Goal: Task Accomplishment & Management: Manage account settings

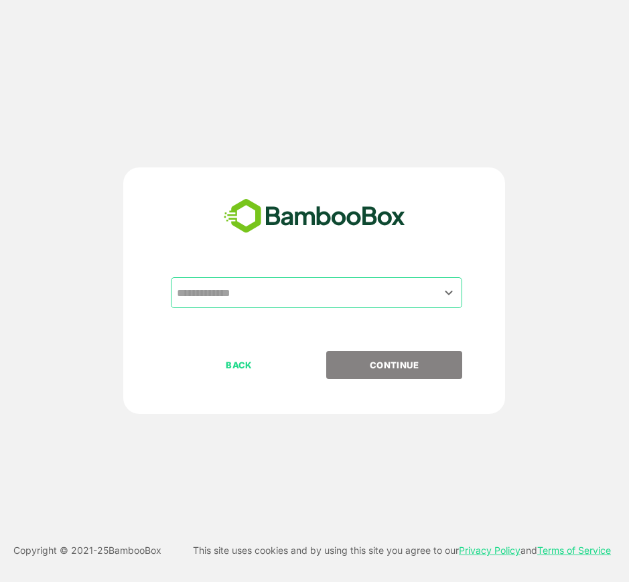
click at [357, 283] on input "text" at bounding box center [317, 292] width 286 height 25
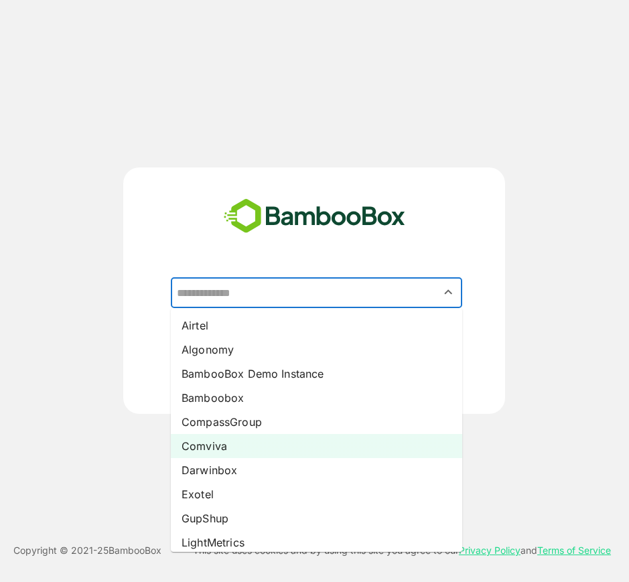
click at [275, 438] on li "Comviva" at bounding box center [316, 446] width 291 height 24
type input "*******"
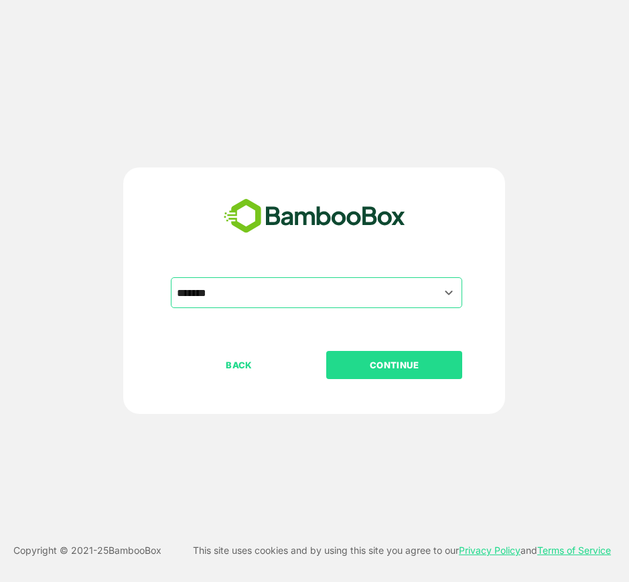
click at [375, 372] on p "CONTINUE" at bounding box center [395, 365] width 134 height 15
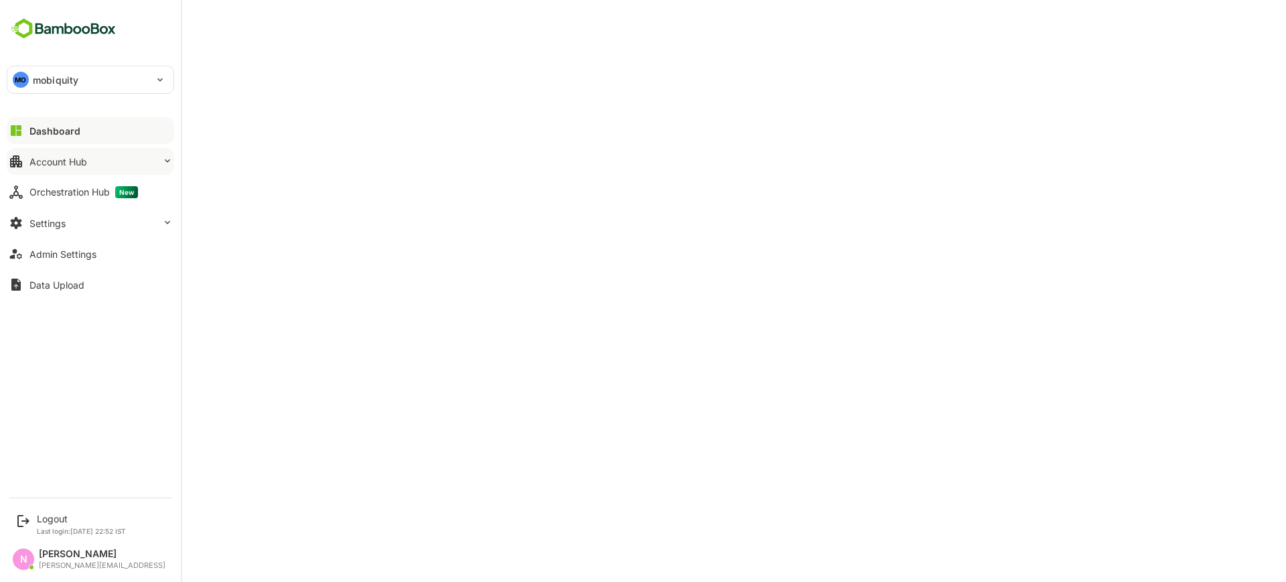
click at [130, 153] on button "Account Hub" at bounding box center [91, 161] width 168 height 27
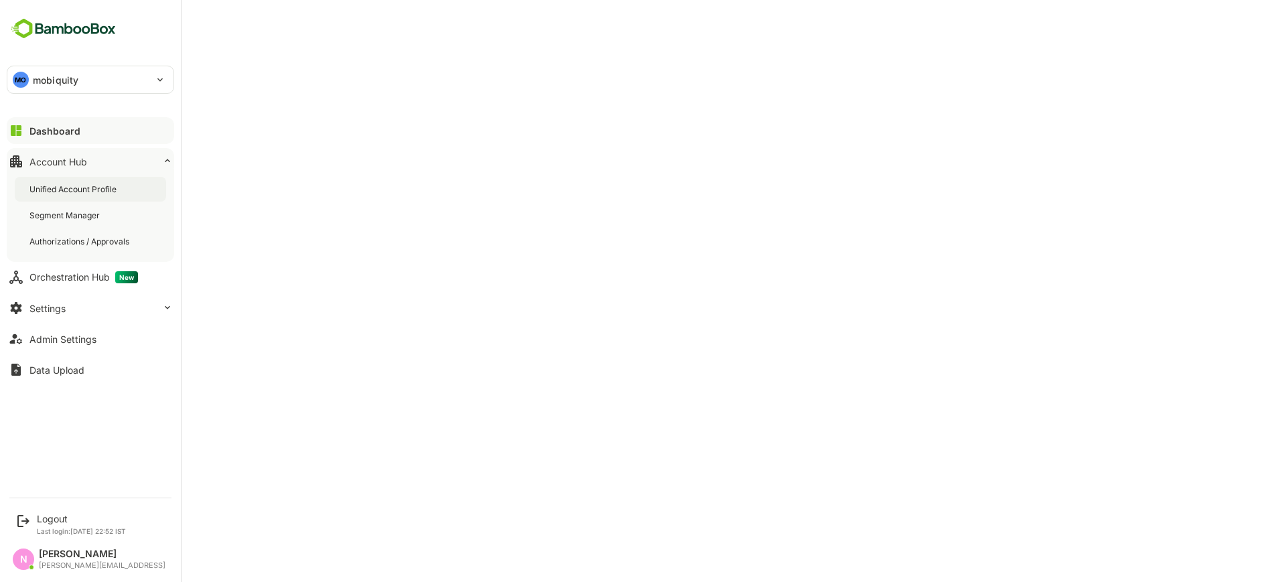
click at [119, 194] on div "Unified Account Profile" at bounding box center [74, 189] width 90 height 11
click at [77, 159] on div "Account Hub" at bounding box center [59, 161] width 60 height 11
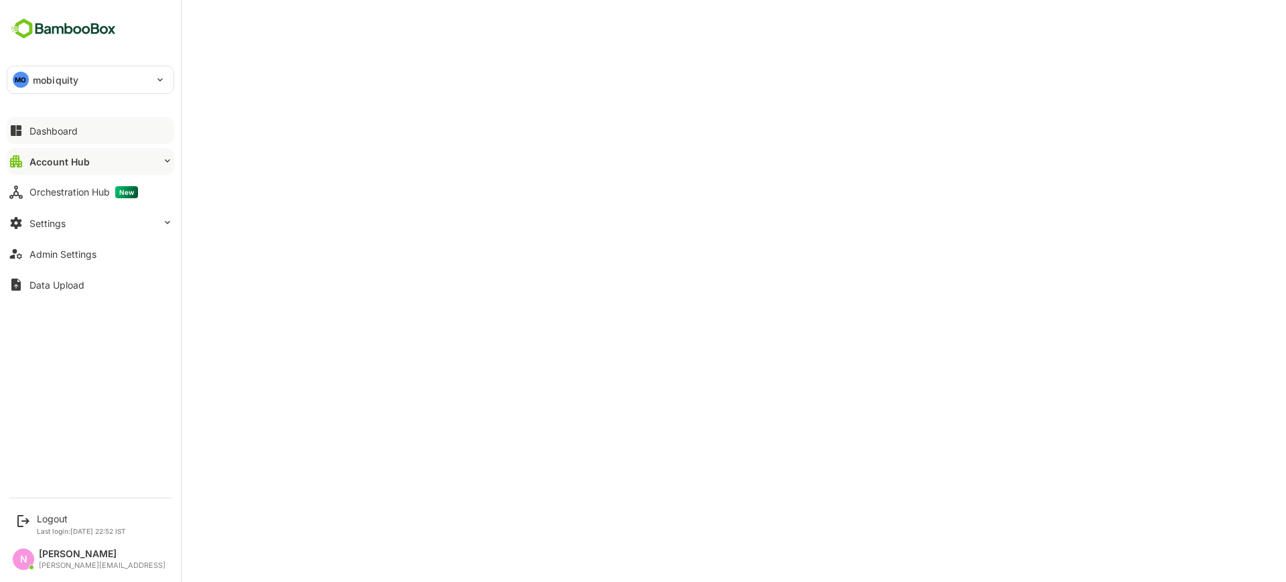
click at [78, 130] on button "Dashboard" at bounding box center [91, 130] width 168 height 27
click at [58, 256] on div "Admin Settings" at bounding box center [62, 254] width 67 height 11
click at [74, 77] on p "mobiquity" at bounding box center [56, 80] width 46 height 14
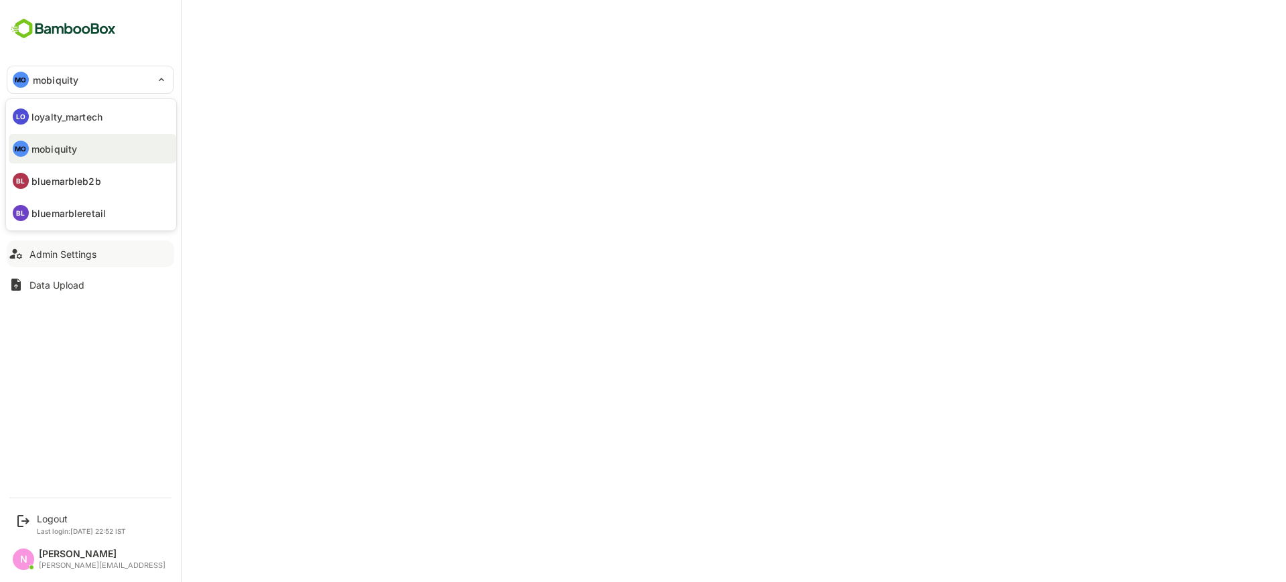
click at [274, 352] on div at bounding box center [643, 291] width 1286 height 582
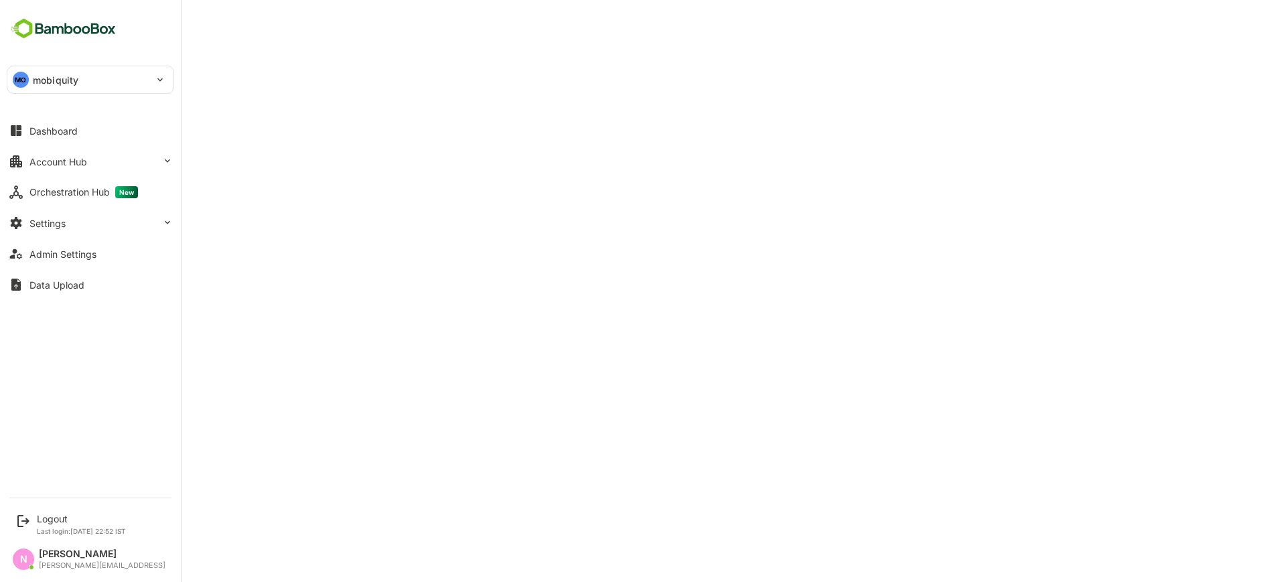
click at [71, 77] on p "mobiquity" at bounding box center [56, 80] width 46 height 14
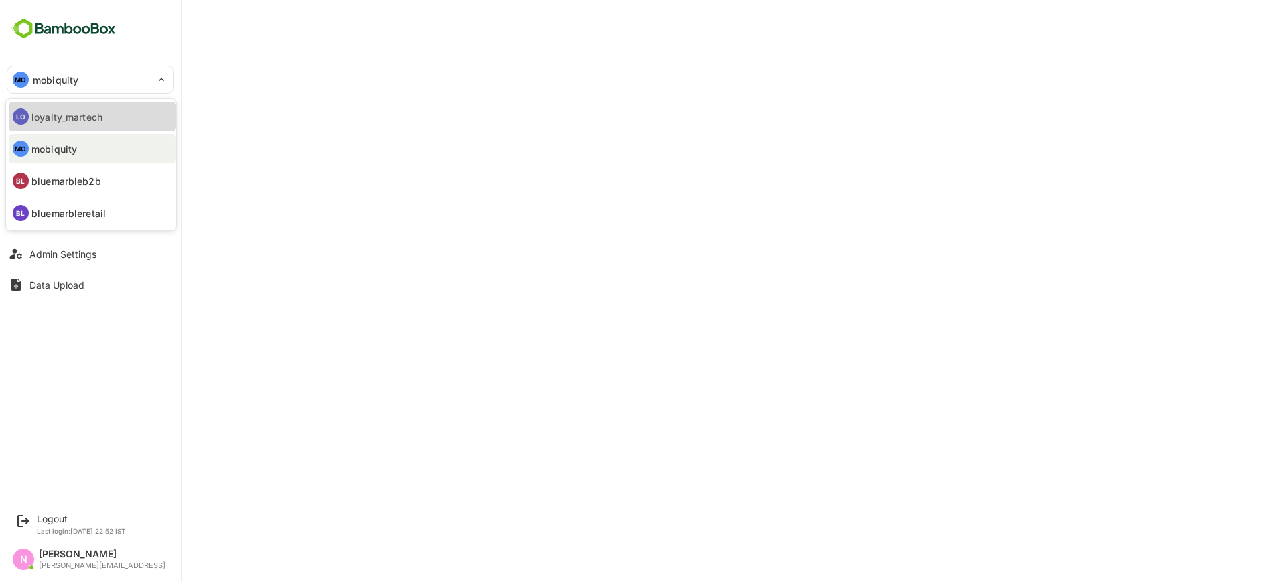
click at [94, 121] on p "loyalty_martech" at bounding box center [66, 117] width 71 height 14
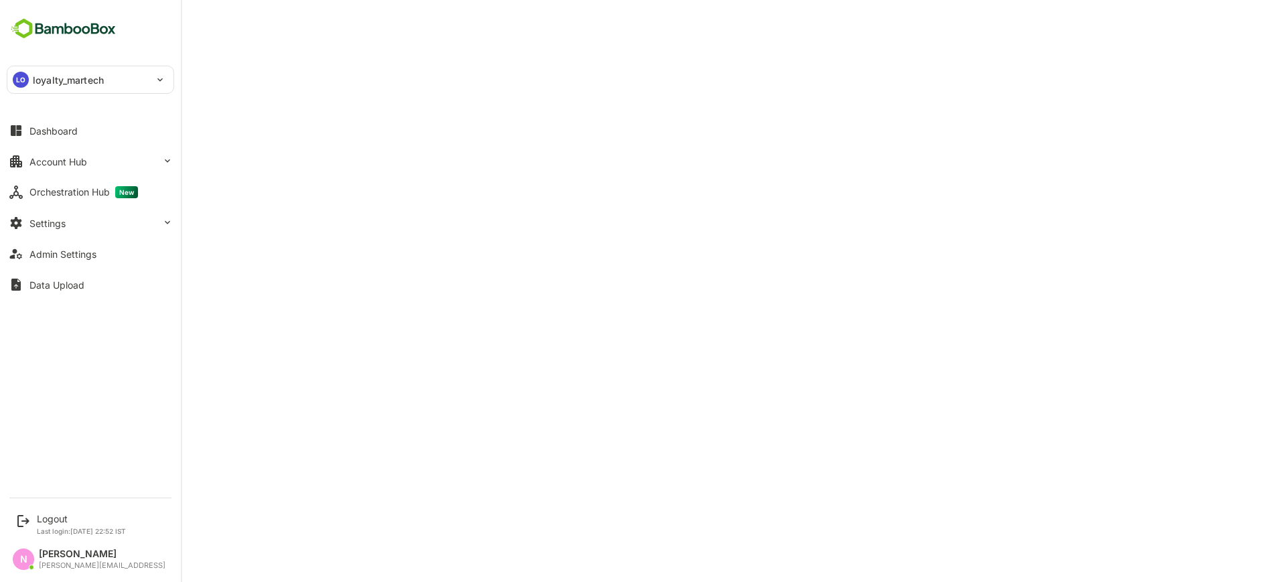
click at [43, 73] on p "loyalty_martech" at bounding box center [68, 80] width 71 height 14
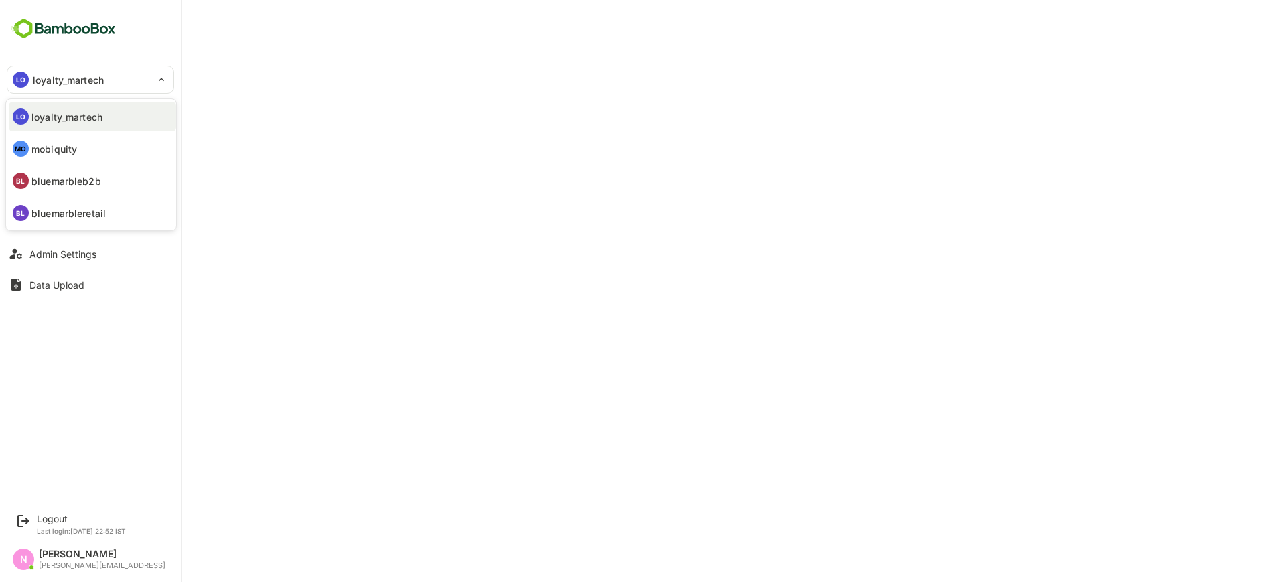
click at [239, 92] on div at bounding box center [643, 291] width 1286 height 582
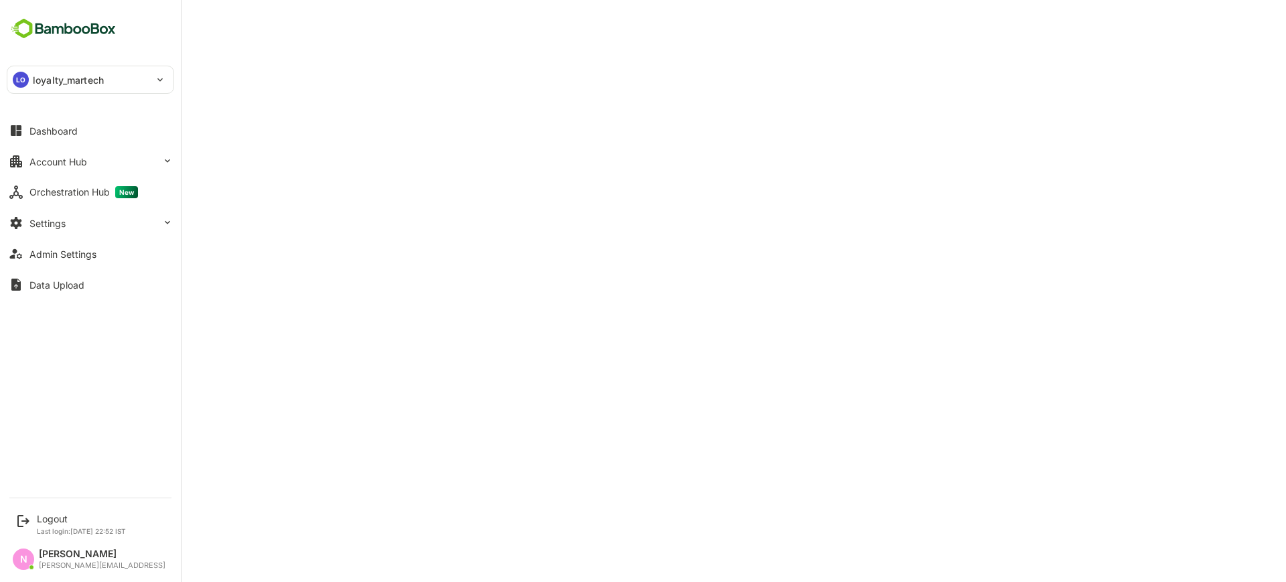
click at [17, 71] on div "LO loyalty_martech" at bounding box center [82, 79] width 150 height 27
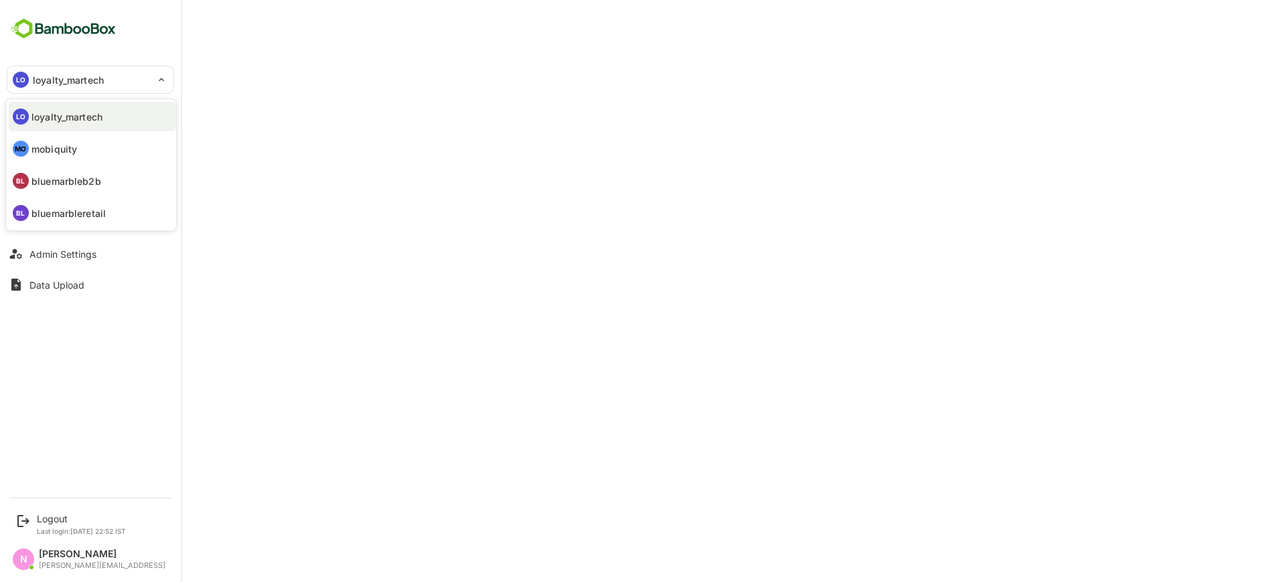
click at [289, 109] on div at bounding box center [643, 291] width 1286 height 582
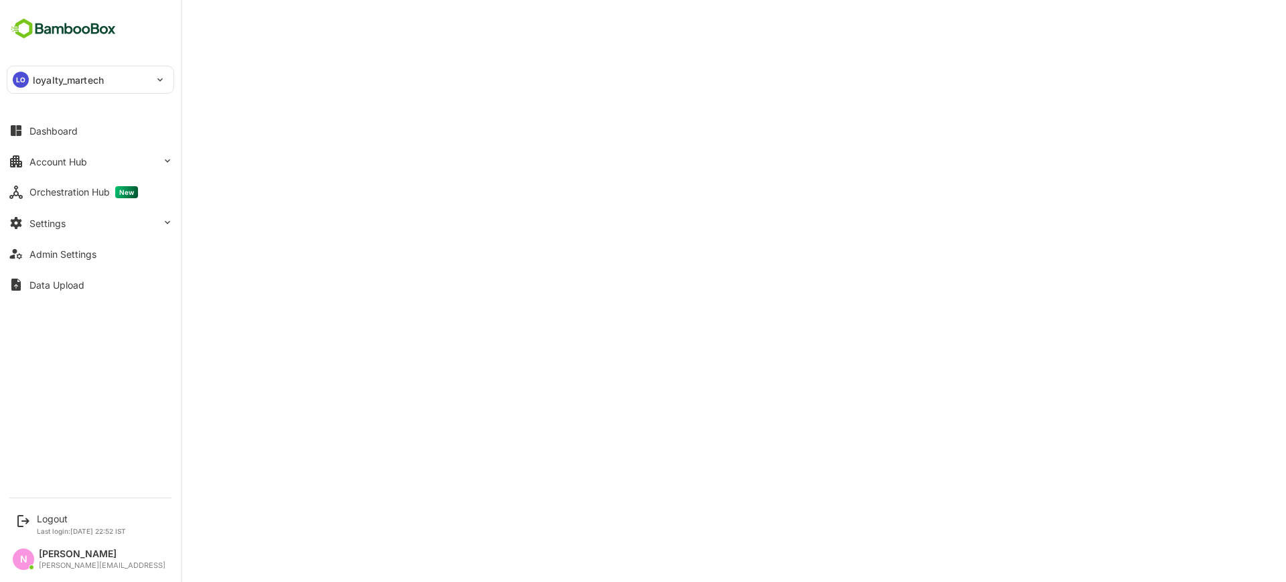
click at [42, 83] on p "loyalty_martech" at bounding box center [68, 80] width 71 height 14
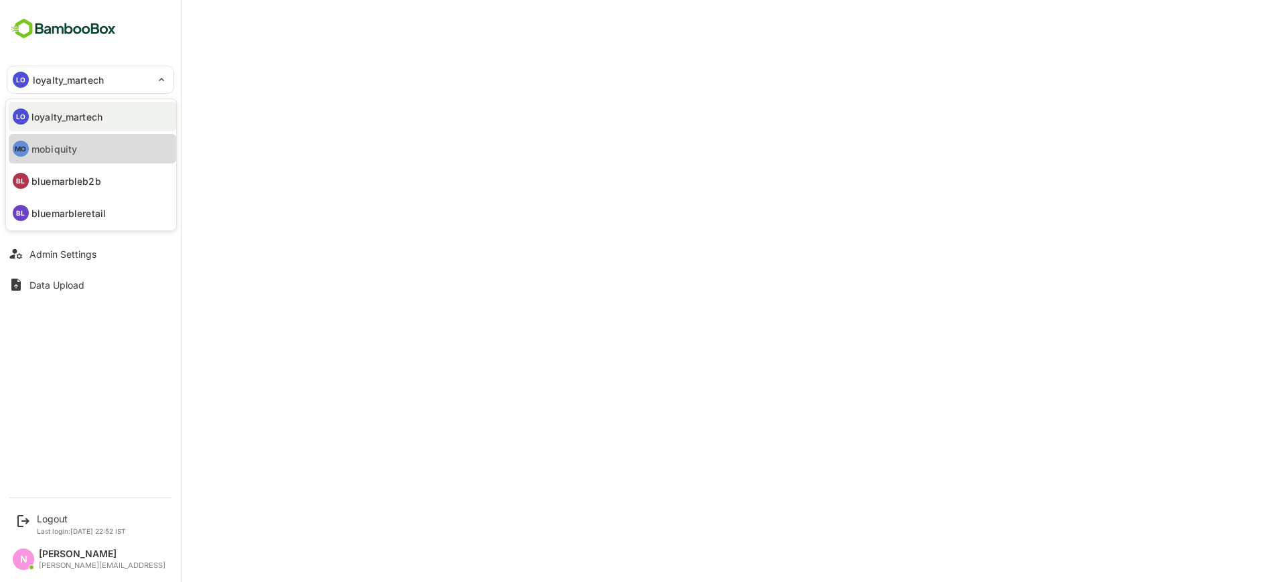
click at [74, 137] on li "MO mobiquity" at bounding box center [93, 148] width 168 height 29
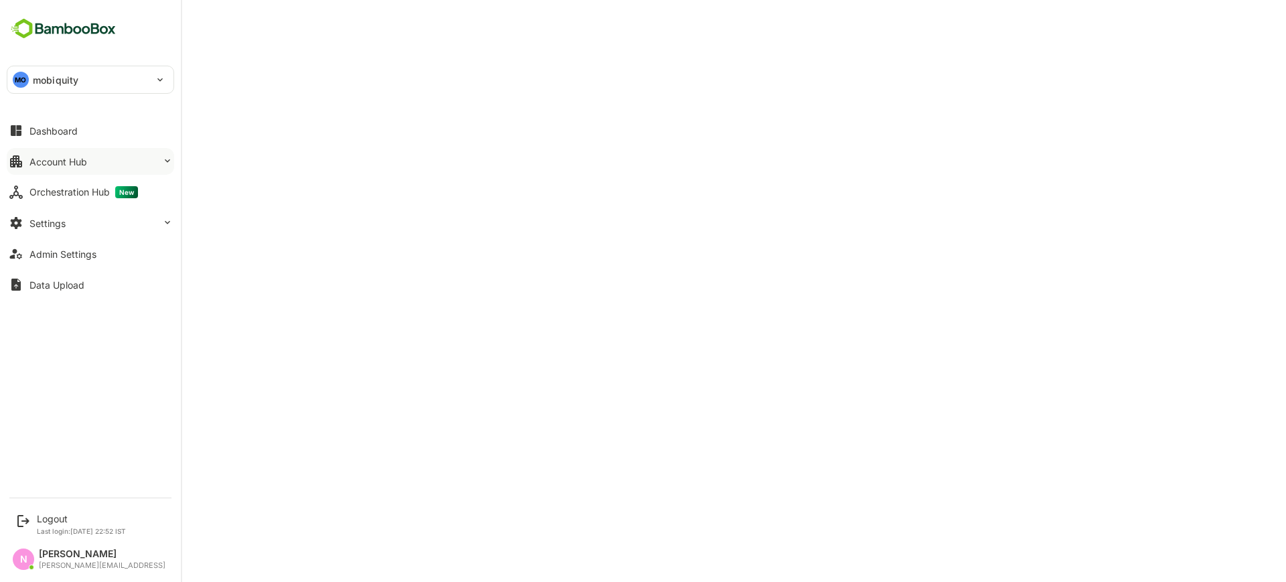
click at [64, 159] on div "Account Hub" at bounding box center [58, 161] width 58 height 11
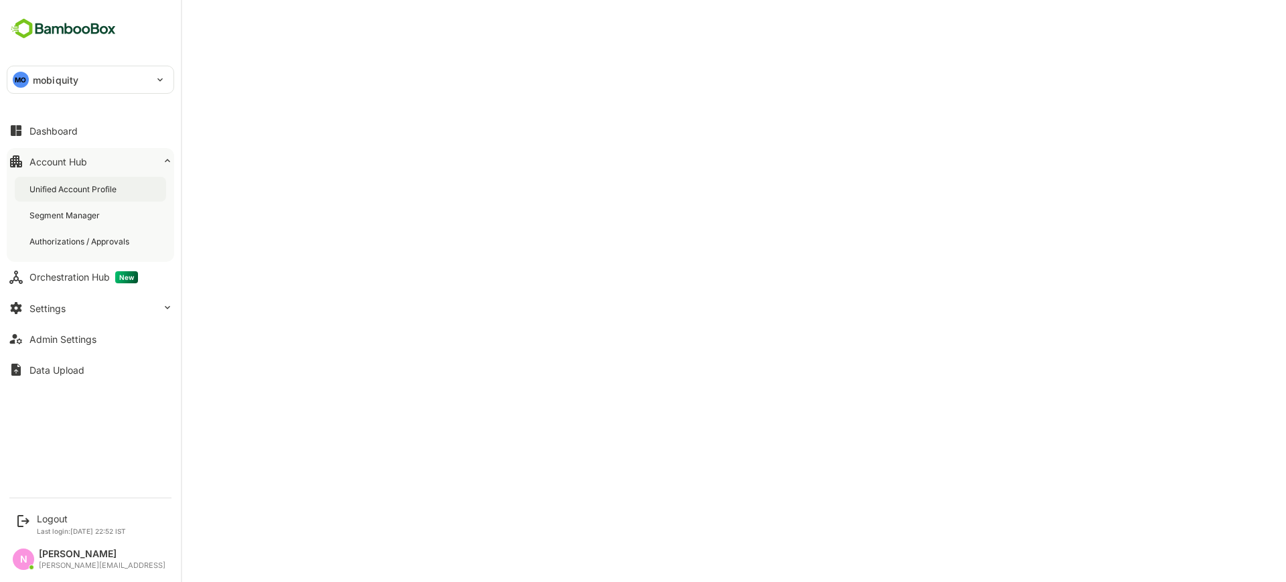
click at [76, 195] on div "Unified Account Profile" at bounding box center [90, 189] width 151 height 25
click at [77, 125] on div "Dashboard" at bounding box center [53, 130] width 48 height 11
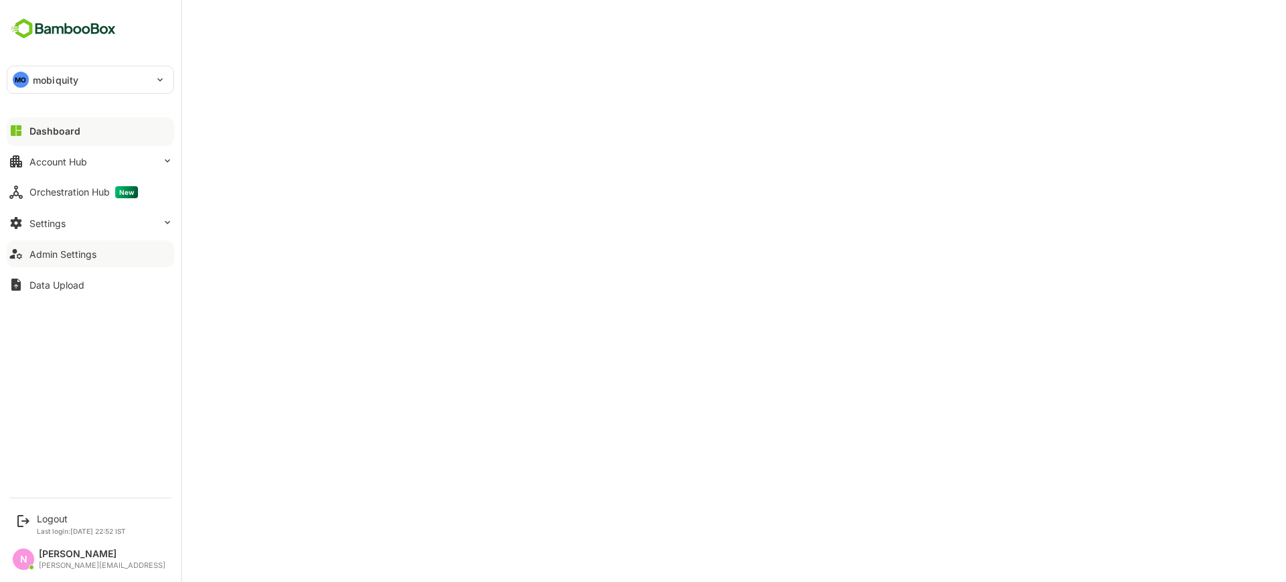
click at [42, 263] on button "Admin Settings" at bounding box center [91, 254] width 168 height 27
click at [53, 82] on p "mobiquity" at bounding box center [56, 80] width 46 height 14
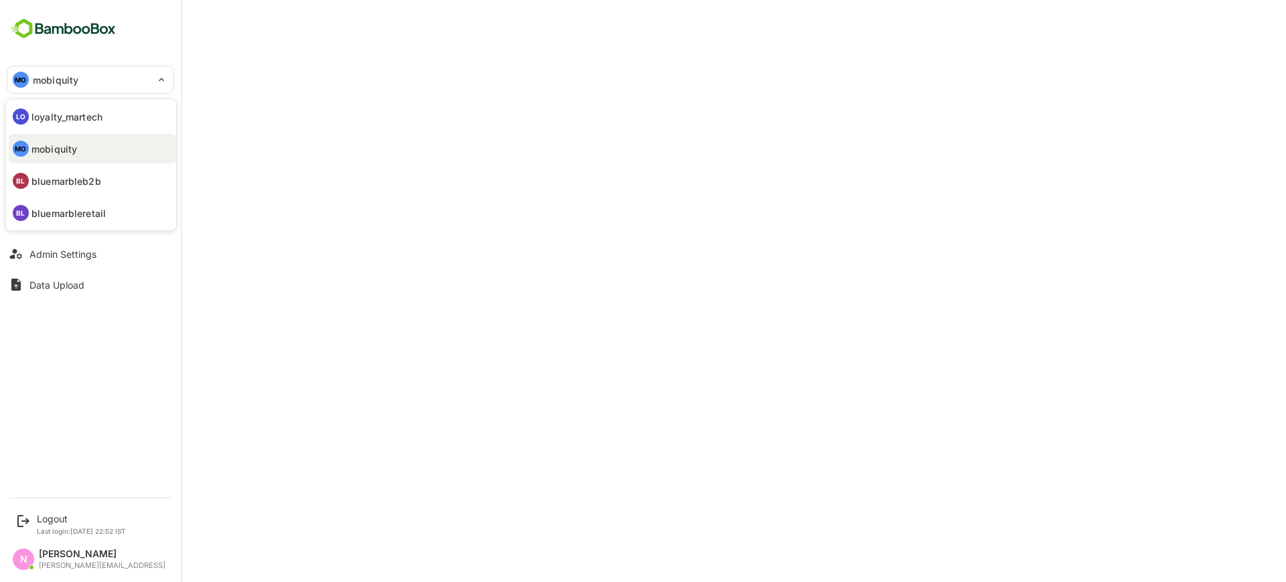
click at [63, 254] on div at bounding box center [643, 291] width 1286 height 582
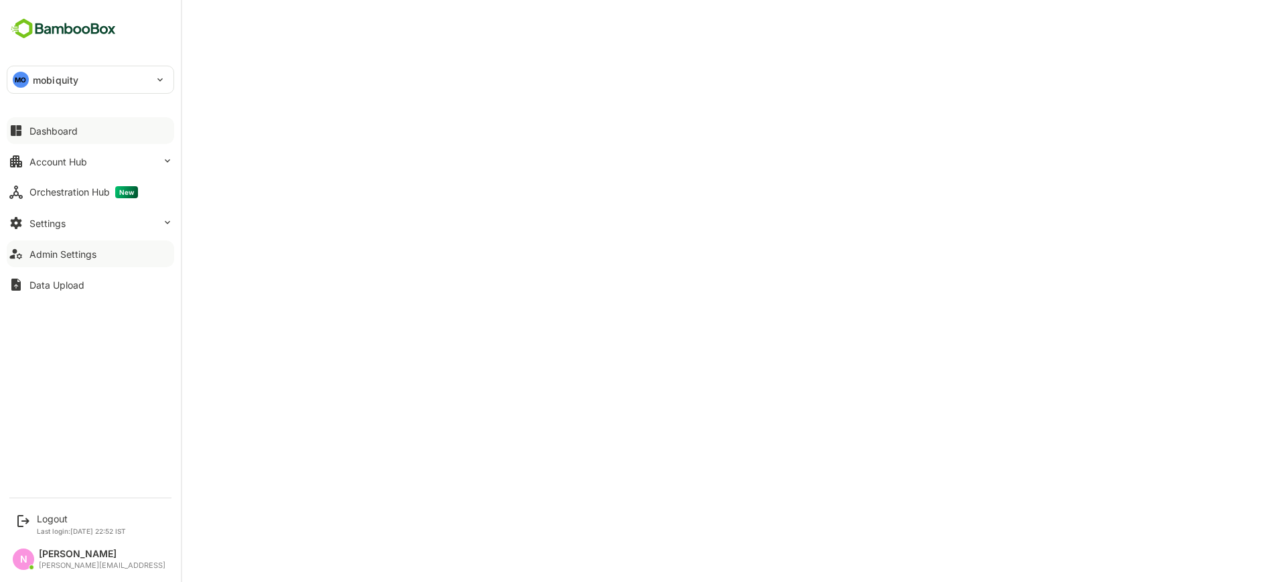
click at [32, 257] on div "Admin Settings" at bounding box center [62, 254] width 67 height 11
click at [60, 247] on button "Admin Settings" at bounding box center [91, 254] width 168 height 27
click at [87, 226] on button "Settings" at bounding box center [91, 223] width 168 height 27
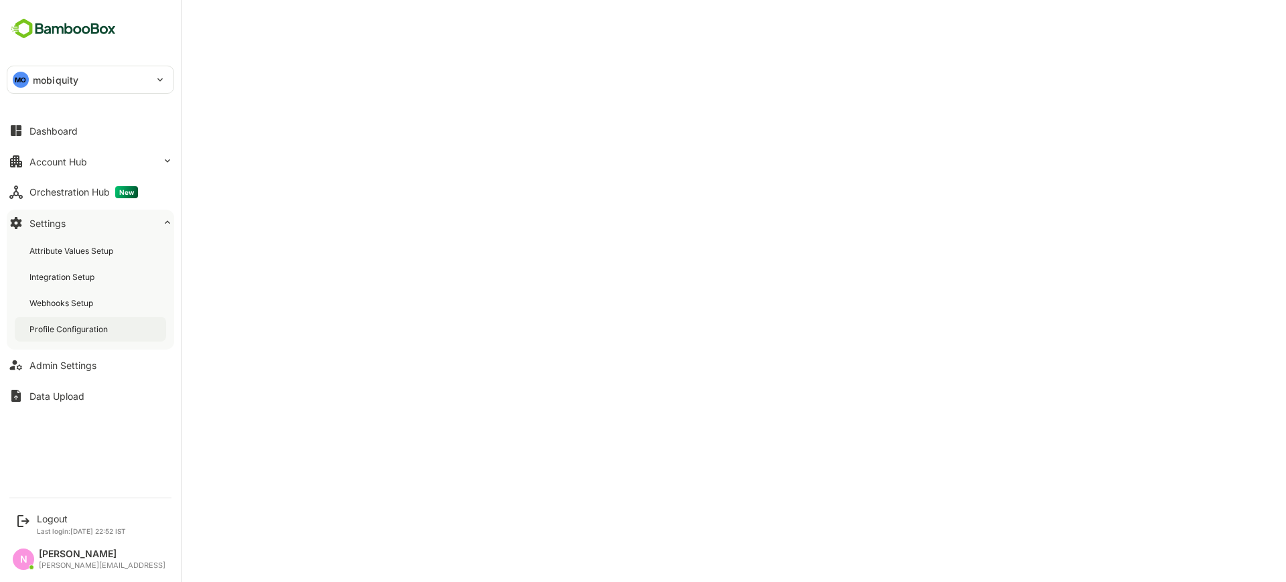
click at [88, 324] on div "Profile Configuration" at bounding box center [69, 329] width 81 height 11
click at [94, 93] on div "MO mobiquity *********" at bounding box center [91, 80] width 168 height 28
click at [115, 83] on div "MO mobiquity" at bounding box center [82, 79] width 150 height 27
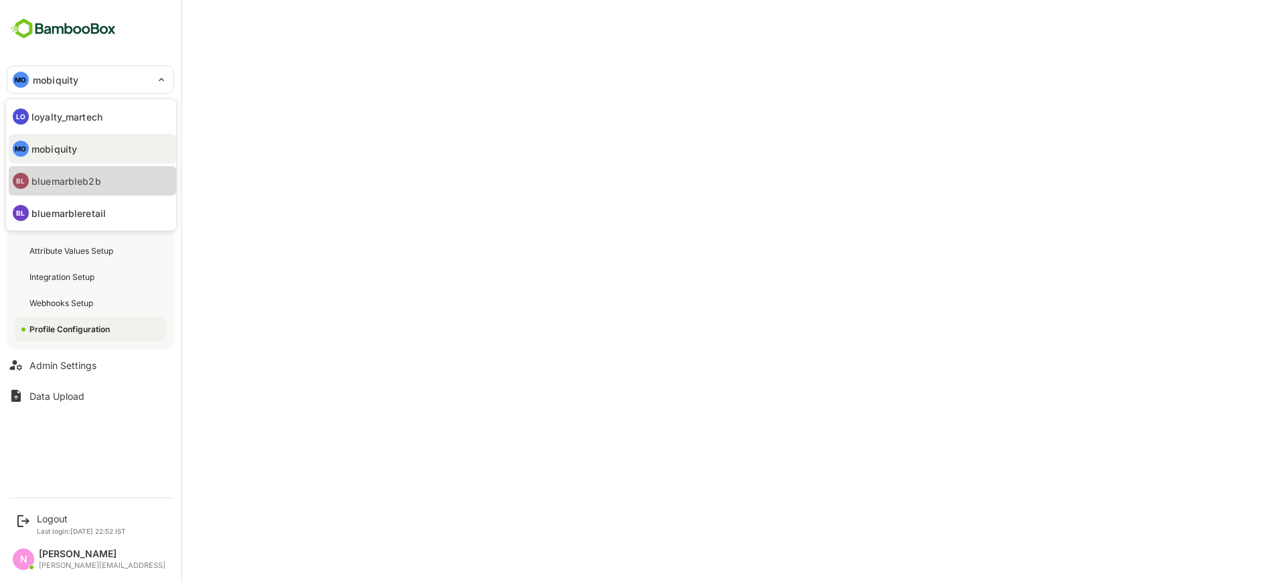
click at [79, 190] on li "BL bluemarbleb2b" at bounding box center [93, 180] width 168 height 29
